Goal: Task Accomplishment & Management: Complete application form

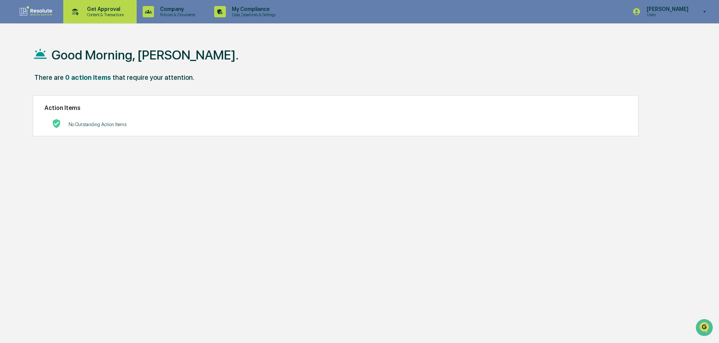
click at [97, 4] on div "Get Approval Content & Transactions" at bounding box center [99, 11] width 66 height 23
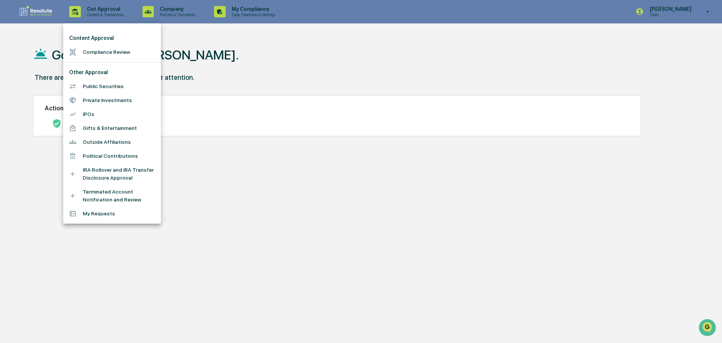
click at [91, 50] on li "Compliance Review" at bounding box center [112, 52] width 98 height 14
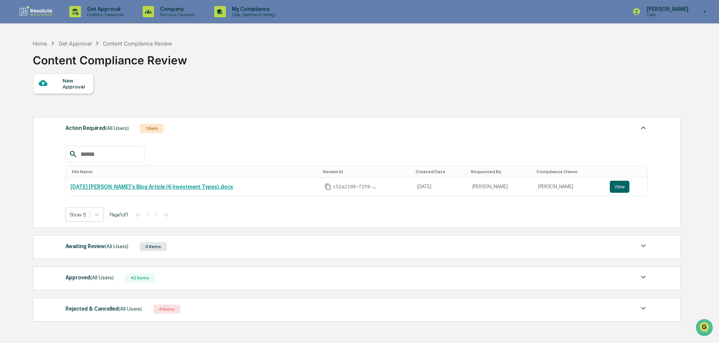
click at [84, 85] on div "New Approval" at bounding box center [74, 84] width 25 height 12
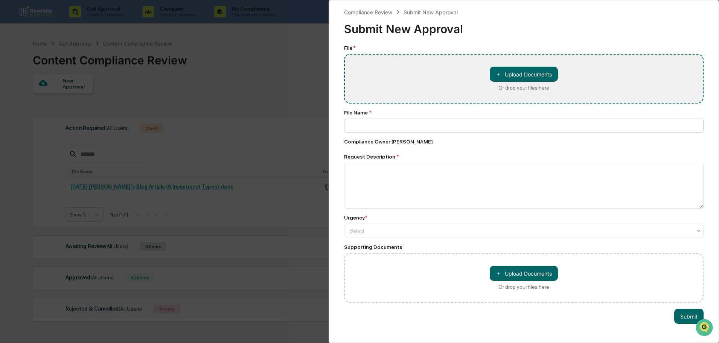
type input "**********"
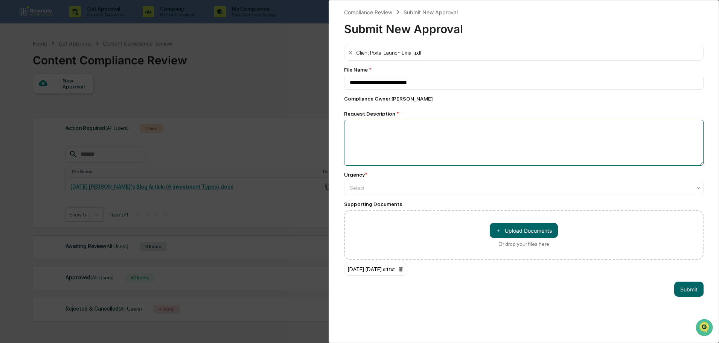
click at [408, 135] on textarea at bounding box center [523, 143] width 359 height 46
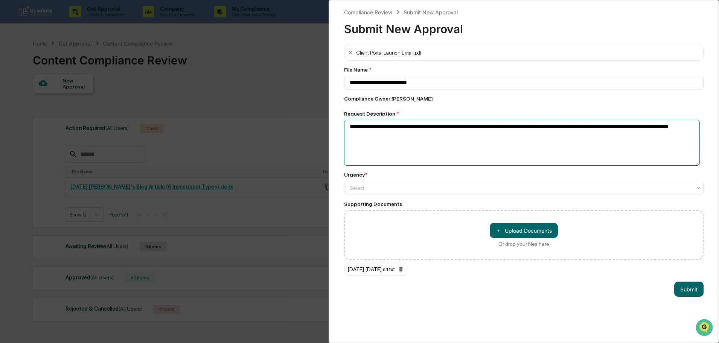
type textarea "**********"
type input "*"
click at [675, 291] on button "Submit" at bounding box center [688, 288] width 29 height 15
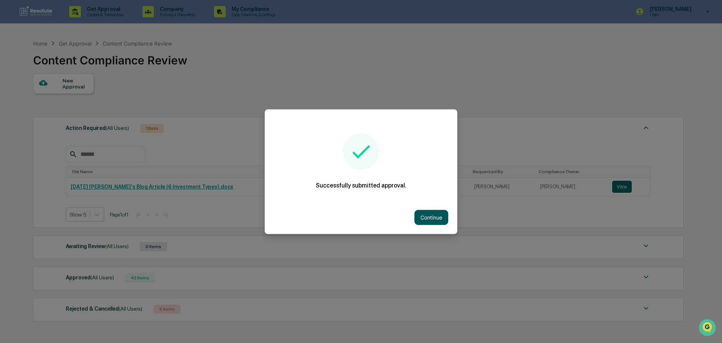
click at [429, 214] on button "Continue" at bounding box center [432, 217] width 34 height 15
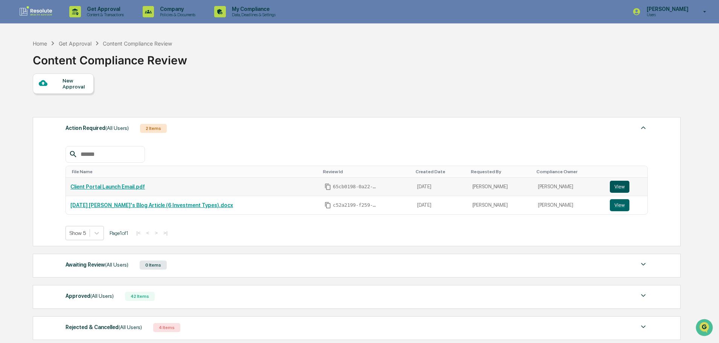
click at [613, 186] on button "View" at bounding box center [619, 187] width 20 height 12
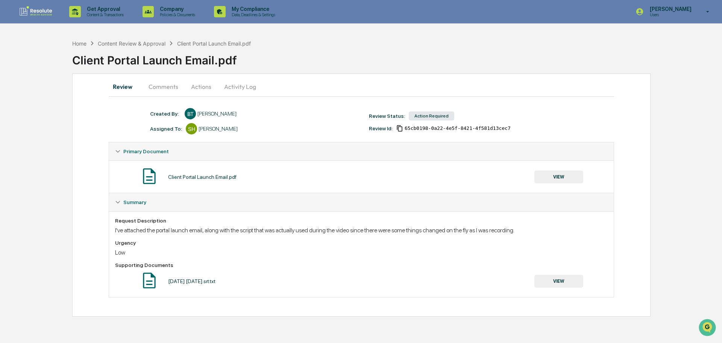
click at [555, 280] on button "VIEW" at bounding box center [559, 281] width 49 height 13
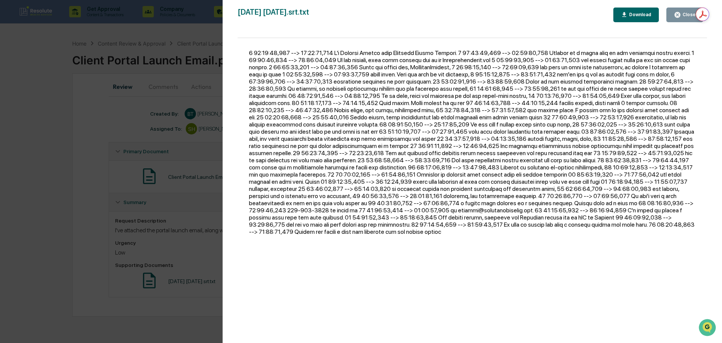
click at [173, 152] on div "Version History [DATE] 01:04 PM [PERSON_NAME] [DATE] [DATE].srt.txt Close Downl…" at bounding box center [361, 171] width 722 height 343
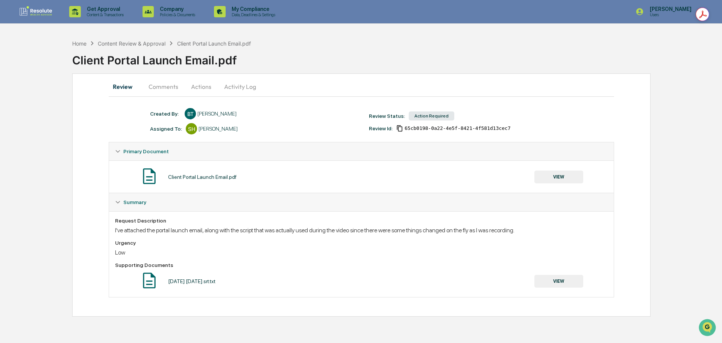
click at [551, 179] on button "VIEW" at bounding box center [559, 176] width 49 height 13
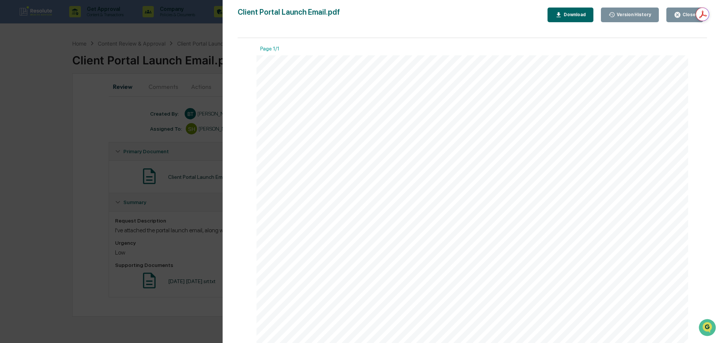
click at [22, 175] on div "Version History [DATE] 01:04 PM [PERSON_NAME] Client Portal Launch Email.pdf Cl…" at bounding box center [361, 171] width 722 height 343
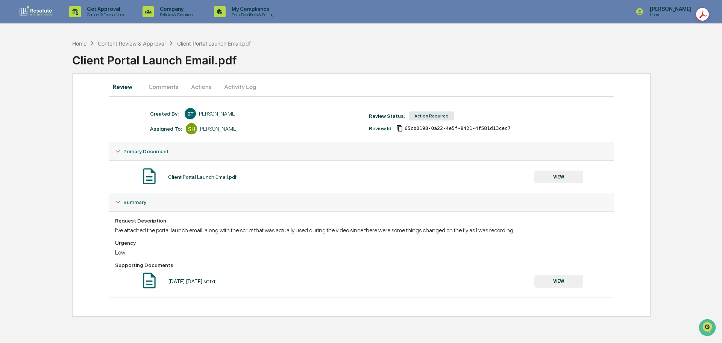
click at [163, 85] on button "Comments" at bounding box center [164, 87] width 42 height 18
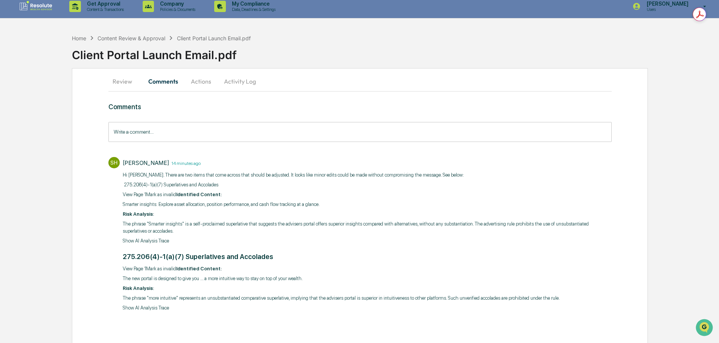
scroll to position [7, 0]
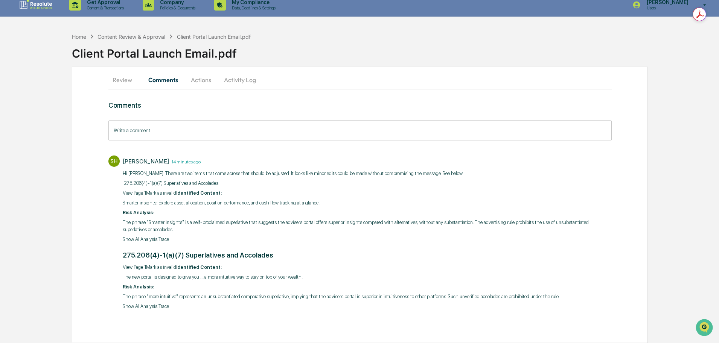
click at [204, 81] on button "Actions" at bounding box center [201, 80] width 34 height 18
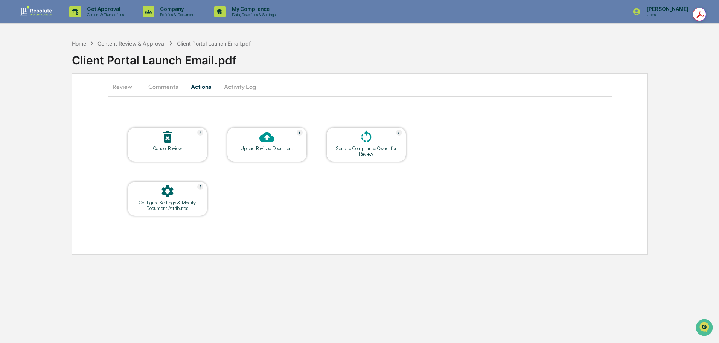
scroll to position [0, 0]
click at [269, 150] on div "Upload Revised Document" at bounding box center [267, 149] width 68 height 6
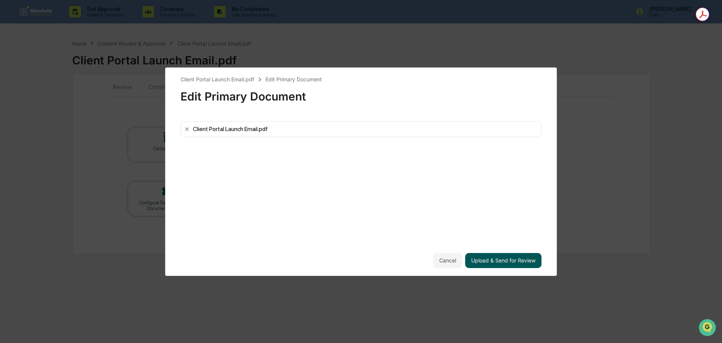
click at [518, 263] on button "Upload & Send for Review" at bounding box center [503, 260] width 76 height 15
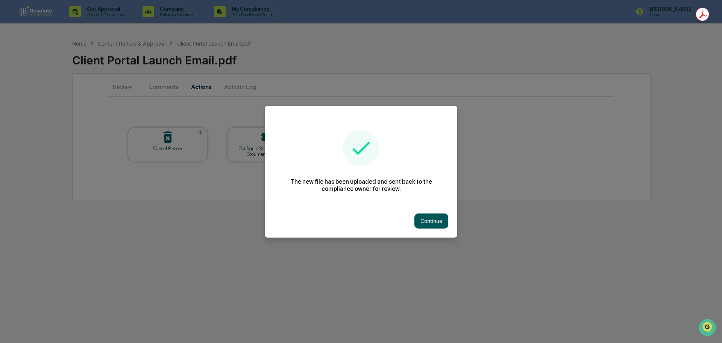
click at [445, 219] on button "Continue" at bounding box center [432, 220] width 34 height 15
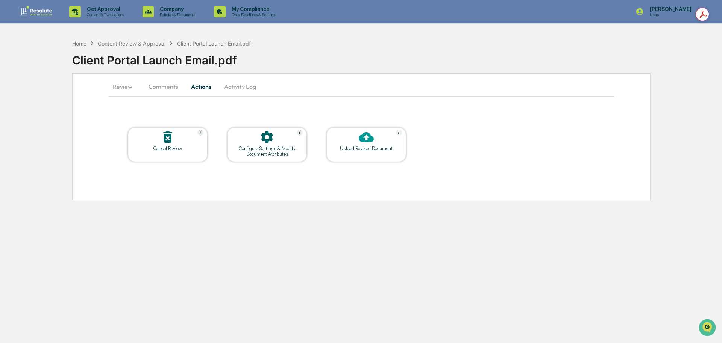
click at [83, 41] on div "Home" at bounding box center [79, 43] width 14 height 6
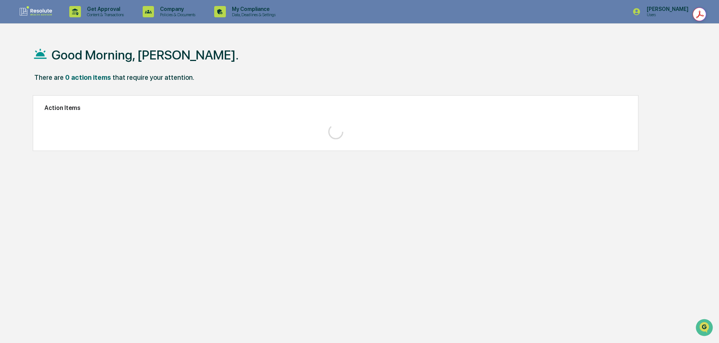
click at [82, 46] on div "Good Morning, [PERSON_NAME]." at bounding box center [356, 55] width 647 height 38
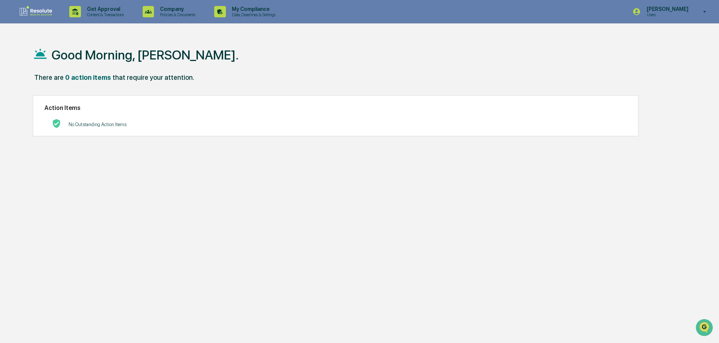
click at [574, 234] on div "Good Morning, [PERSON_NAME]. There are 0 action items that require your attenti…" at bounding box center [355, 207] width 669 height 343
